Goal: Task Accomplishment & Management: Complete application form

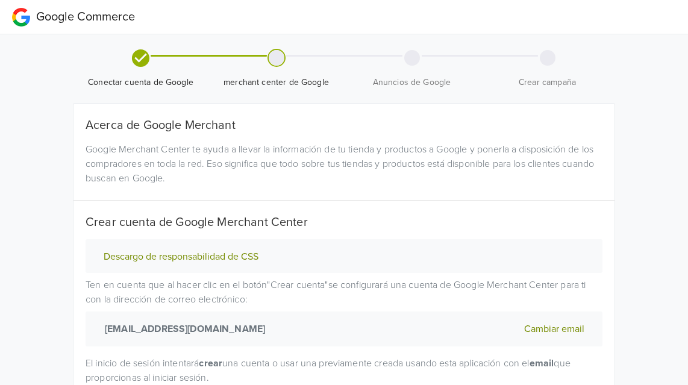
scroll to position [108, 0]
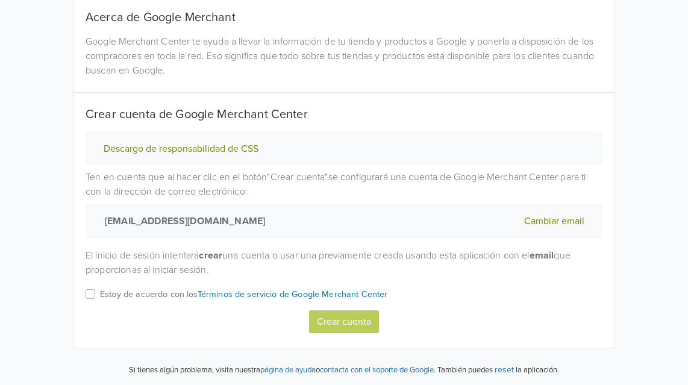
click at [118, 296] on p "Estoy de acuerdo con los Términos de servicio de Google Merchant Center" at bounding box center [244, 294] width 288 height 13
click at [0, 0] on input "Estoy de acuerdo con los Términos de servicio de Google Merchant Center" at bounding box center [0, 0] width 0 height 0
click at [332, 331] on button "Crear cuenta" at bounding box center [344, 321] width 70 height 23
click at [100, 288] on label "Estoy de acuerdo con los Términos de servicio de Google Merchant Center" at bounding box center [244, 298] width 288 height 23
click at [0, 0] on input "Estoy de acuerdo con los Términos de servicio de Google Merchant Center" at bounding box center [0, 0] width 0 height 0
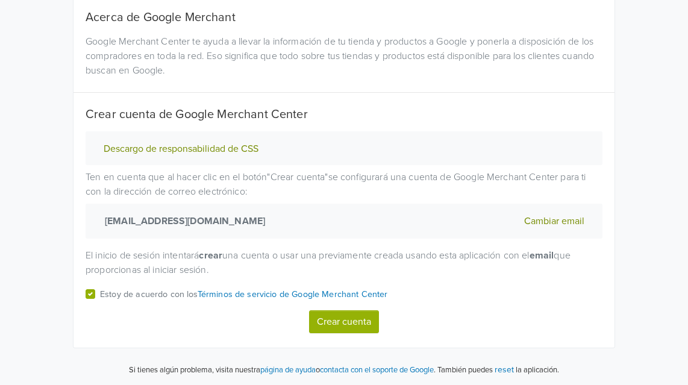
click at [333, 327] on button "Crear cuenta" at bounding box center [344, 321] width 70 height 23
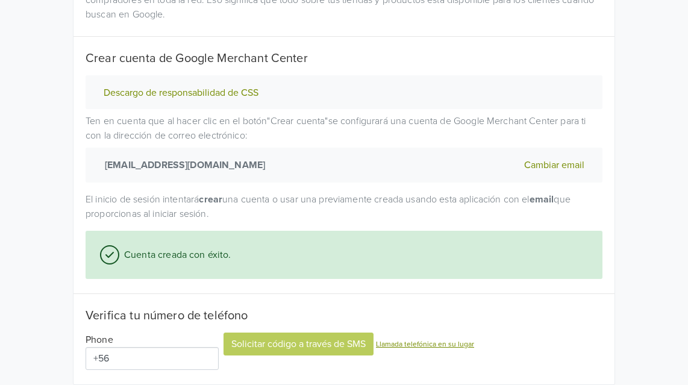
scroll to position [200, 0]
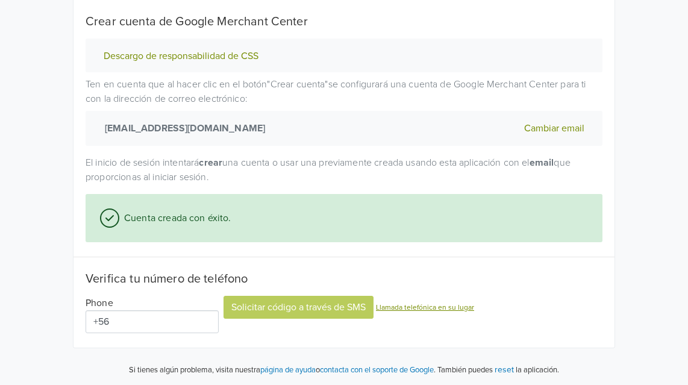
click at [136, 320] on input "+56" at bounding box center [151, 321] width 133 height 23
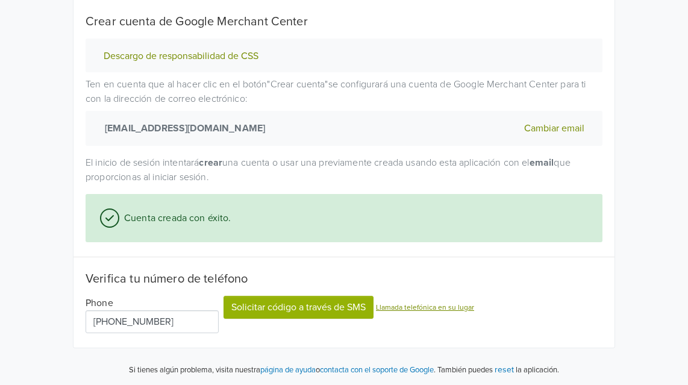
click at [191, 319] on input "+56 955 272 696" at bounding box center [151, 321] width 133 height 23
click at [143, 312] on input "+" at bounding box center [151, 321] width 133 height 23
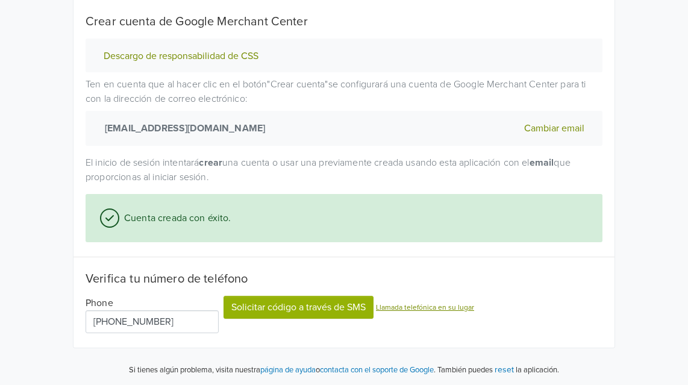
type input "+56 955 272 696"
click at [250, 308] on button "Solicitar código a través de SMS" at bounding box center [298, 307] width 150 height 23
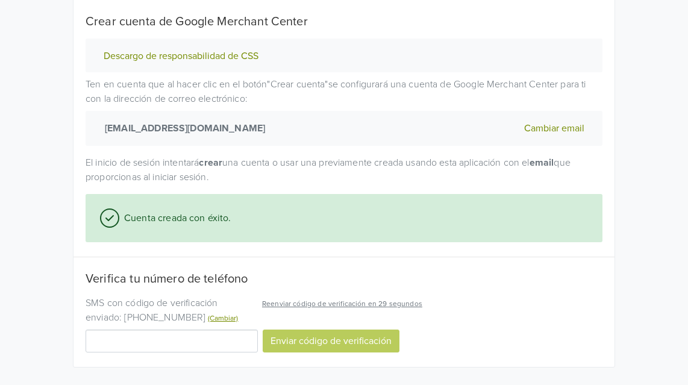
drag, startPoint x: 144, startPoint y: 340, endPoint x: 150, endPoint y: 340, distance: 6.1
click at [145, 340] on input "Código de verificación" at bounding box center [171, 340] width 172 height 23
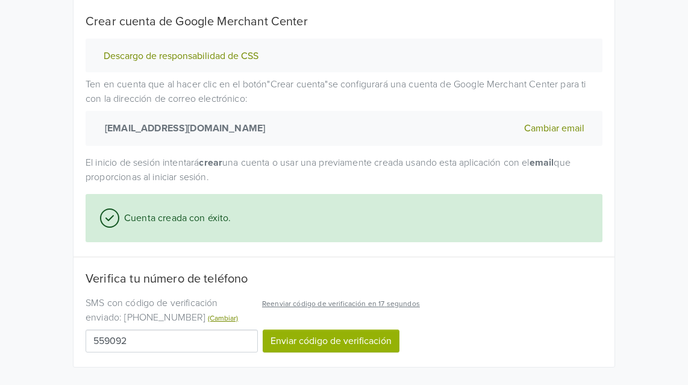
type input "559092"
click at [340, 335] on button "Enviar código de verificación" at bounding box center [331, 340] width 137 height 23
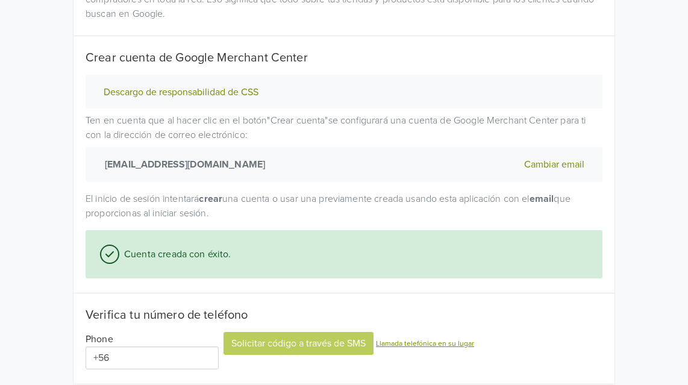
scroll to position [254, 0]
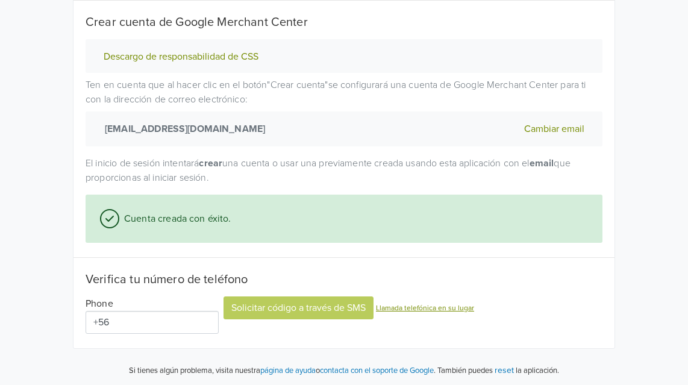
click at [168, 326] on input "+56" at bounding box center [151, 322] width 133 height 23
